Goal: Find specific page/section: Find specific page/section

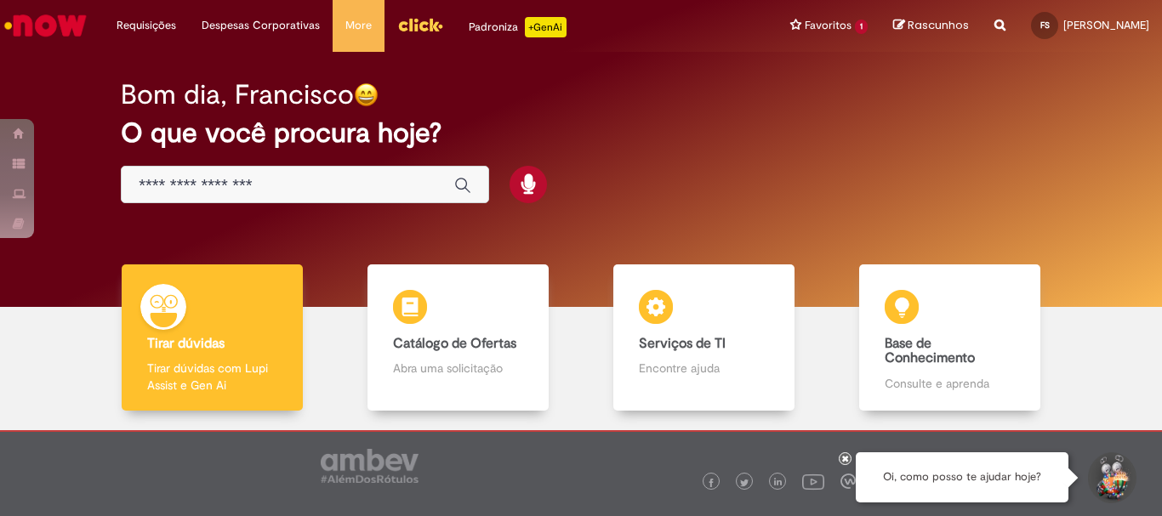
click at [479, 26] on div "Padroniza +GenAi" at bounding box center [518, 27] width 98 height 20
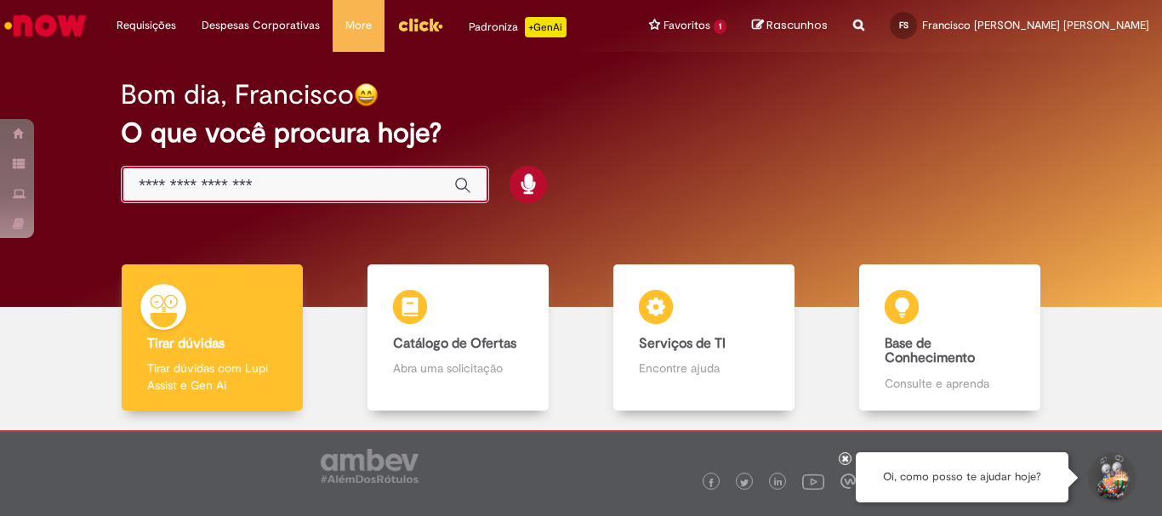
click at [226, 176] on input "Basta digitar aqui" at bounding box center [288, 186] width 299 height 20
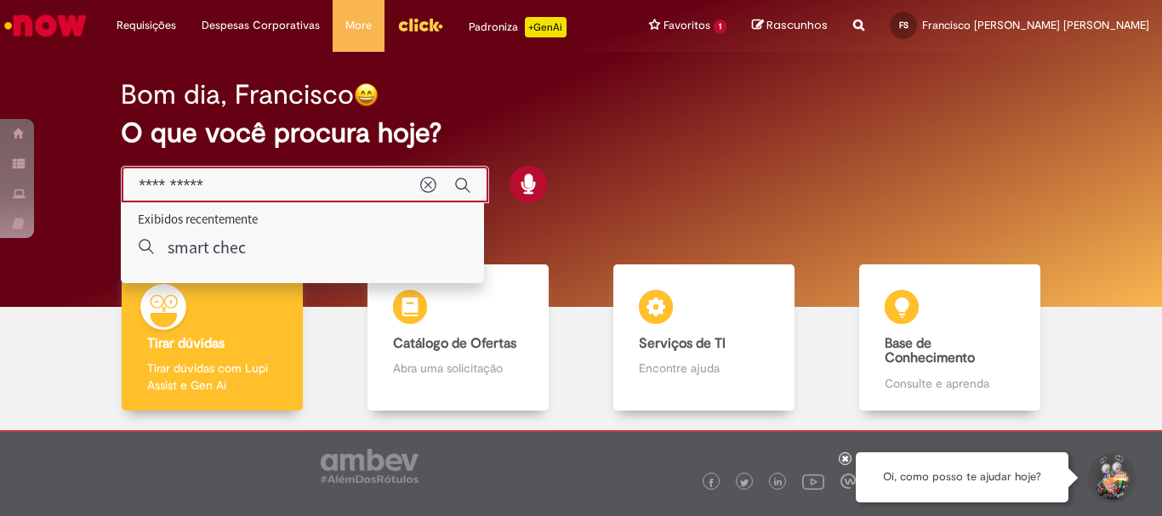
type input "**********"
